Goal: Information Seeking & Learning: Understand process/instructions

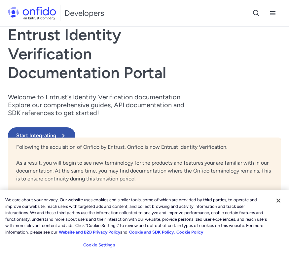
click at [75, 133] on button "Start Integrating" at bounding box center [41, 135] width 67 height 17
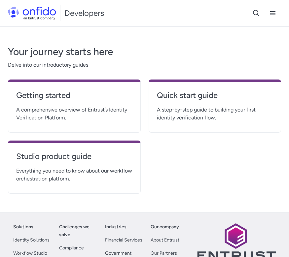
scroll to position [137, 0]
click at [101, 116] on span "A comprehensive overview of Entrust’s Identity Verification Platform." at bounding box center [74, 114] width 116 height 16
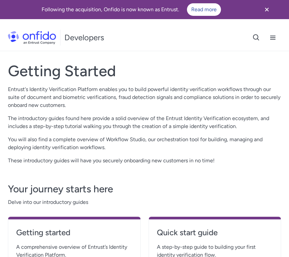
scroll to position [0, 0]
click at [268, 40] on button at bounding box center [272, 37] width 17 height 17
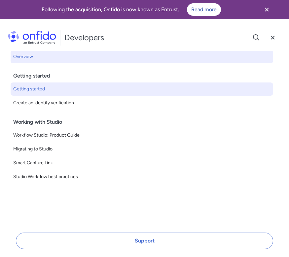
click at [81, 90] on span "Getting started" at bounding box center [141, 89] width 257 height 8
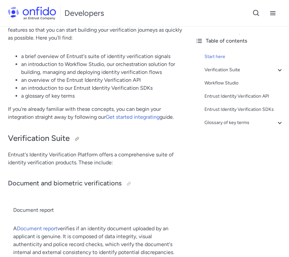
scroll to position [125, 0]
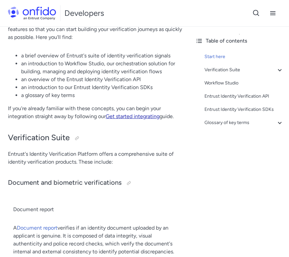
click at [125, 118] on link "Get started integrating" at bounding box center [133, 116] width 54 height 6
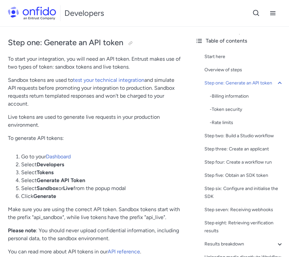
scroll to position [330, 0]
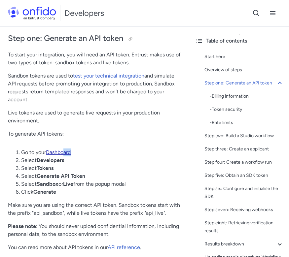
drag, startPoint x: 64, startPoint y: 156, endPoint x: 64, endPoint y: 151, distance: 4.3
click at [64, 151] on li "Go to your Dashboard" at bounding box center [101, 153] width 161 height 8
click at [64, 151] on link "Dashboard" at bounding box center [58, 152] width 25 height 6
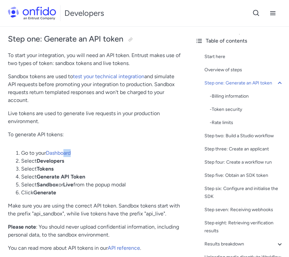
scroll to position [326, 0]
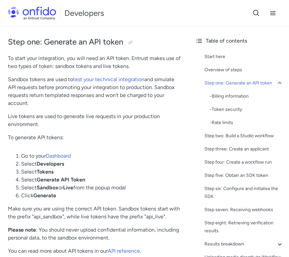
click at [223, 61] on div "Start here Overview of steps Step one: Generate an API token - Billing informat…" at bounding box center [239, 173] width 88 height 246
click at [219, 55] on div "Start here" at bounding box center [243, 57] width 79 height 8
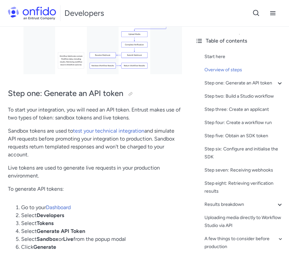
scroll to position [320, 0]
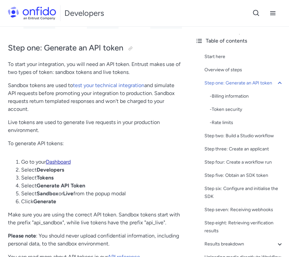
click at [68, 163] on link "Dashboard" at bounding box center [58, 162] width 25 height 6
